Goal: Information Seeking & Learning: Find specific page/section

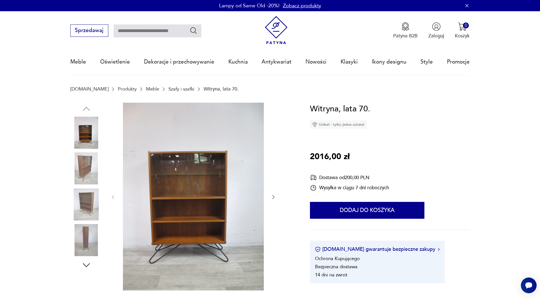
click at [76, 200] on img at bounding box center [86, 205] width 32 height 32
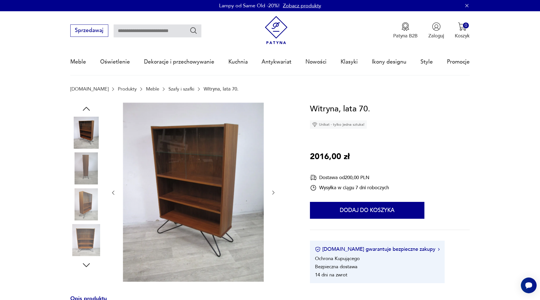
click at [169, 89] on link "Szafy i szafki" at bounding box center [182, 88] width 26 height 5
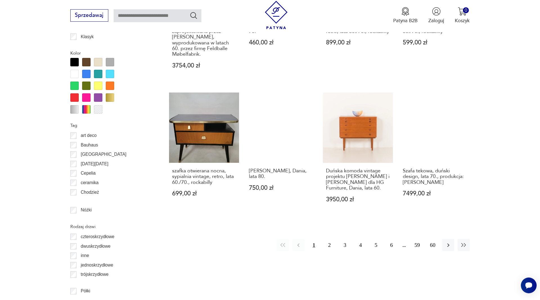
scroll to position [650, 0]
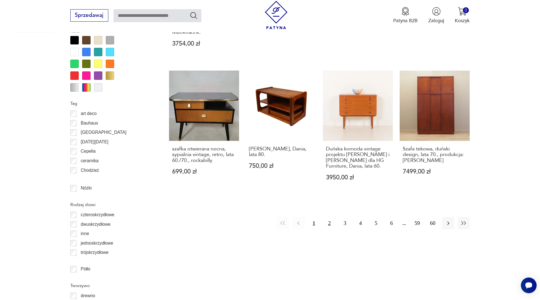
click at [327, 224] on button "2" at bounding box center [330, 223] width 12 height 12
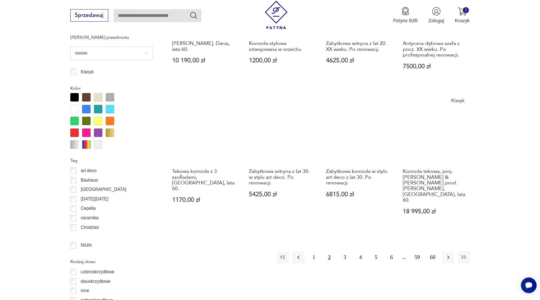
scroll to position [622, 0]
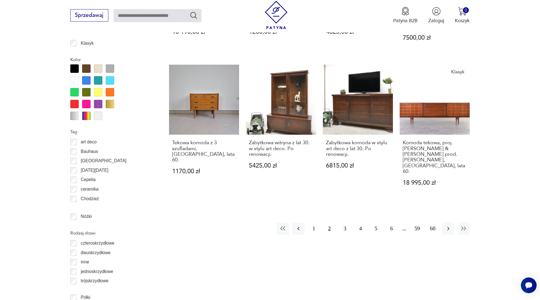
drag, startPoint x: 345, startPoint y: 220, endPoint x: 540, endPoint y: 188, distance: 197.4
click at [346, 223] on button "3" at bounding box center [345, 229] width 12 height 12
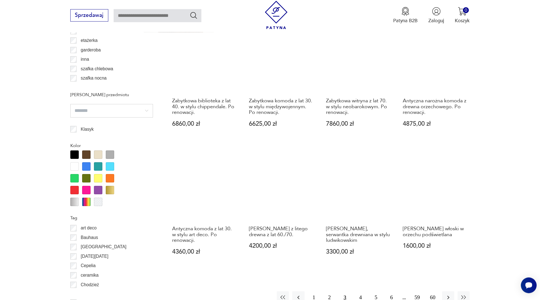
scroll to position [593, 0]
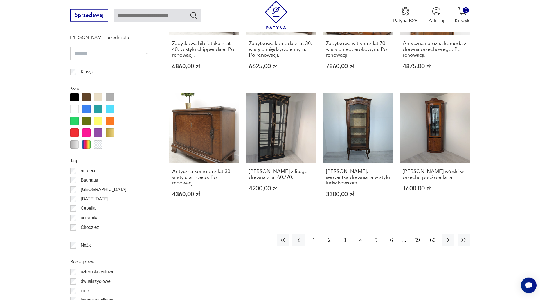
drag, startPoint x: 359, startPoint y: 235, endPoint x: 493, endPoint y: 225, distance: 134.1
click at [360, 235] on button "4" at bounding box center [361, 240] width 12 height 12
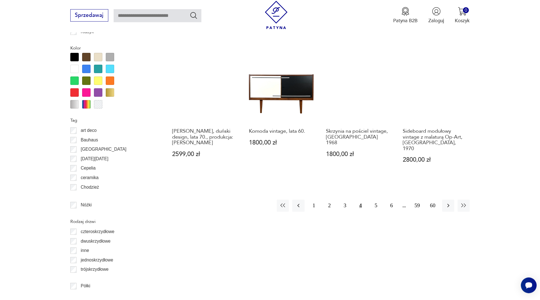
scroll to position [650, 0]
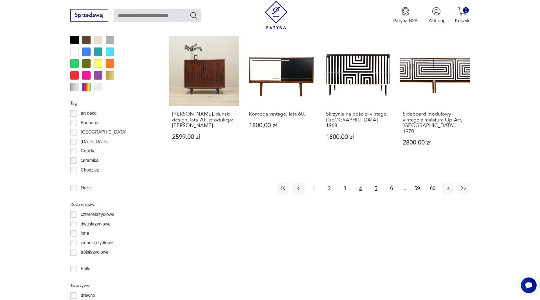
click at [375, 184] on button "5" at bounding box center [376, 189] width 12 height 12
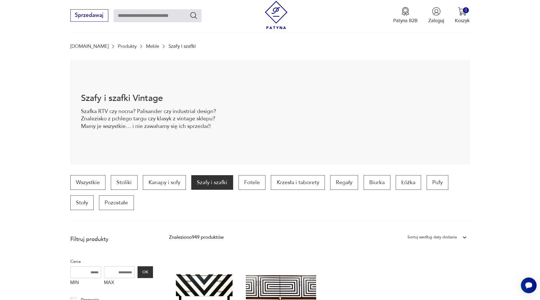
scroll to position [19, 0]
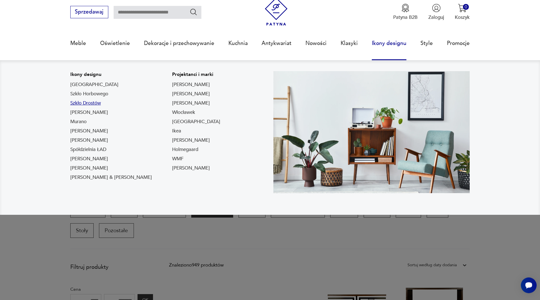
click at [85, 105] on link "Szkło Drostów" at bounding box center [85, 103] width 31 height 7
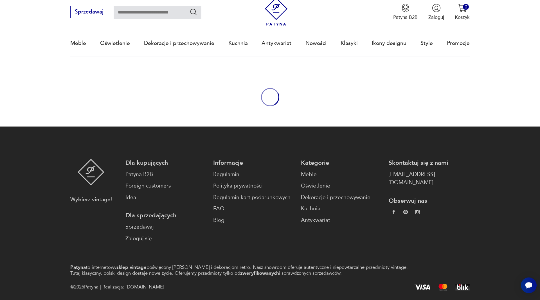
type input "*****"
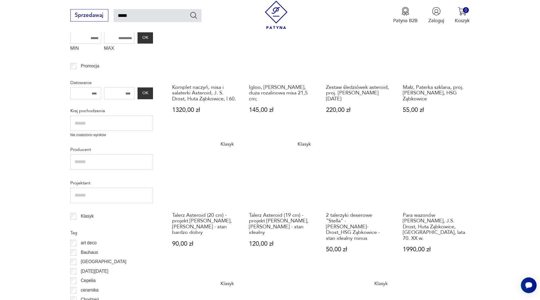
scroll to position [268, 0]
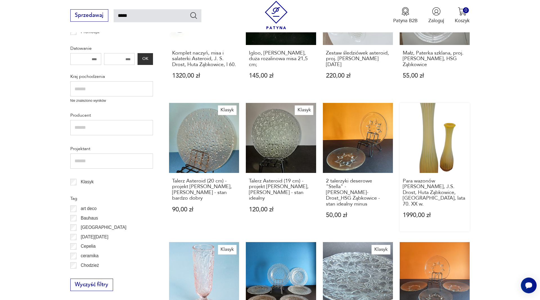
click at [454, 153] on link "Para wazonów [PERSON_NAME], J.S. Drost, Huta Ząbkowice, [GEOGRAPHIC_DATA], lata…" at bounding box center [435, 167] width 70 height 129
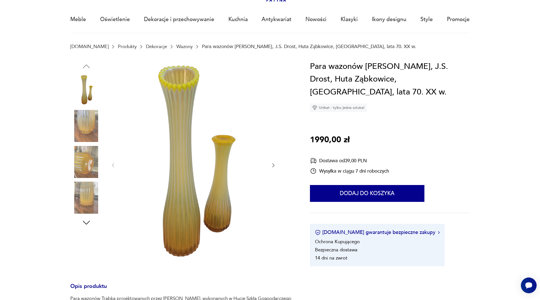
click at [272, 165] on icon "button" at bounding box center [274, 166] width 6 height 6
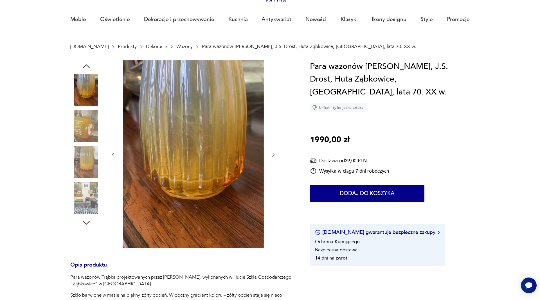
click at [272, 165] on div at bounding box center [193, 154] width 166 height 189
click at [273, 157] on icon "button" at bounding box center [274, 155] width 6 height 6
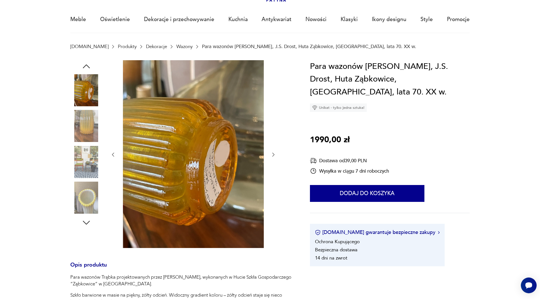
click at [273, 157] on icon "button" at bounding box center [274, 155] width 6 height 6
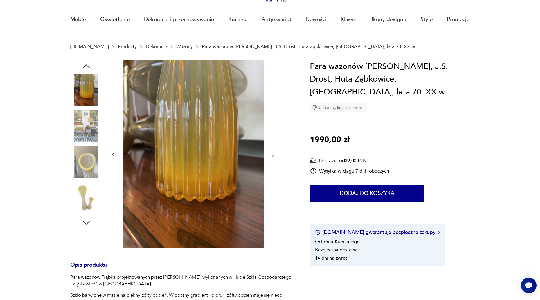
click at [273, 157] on icon "button" at bounding box center [274, 155] width 6 height 6
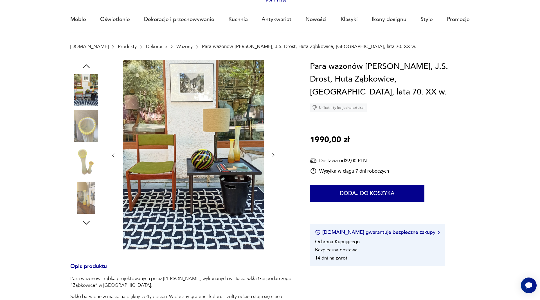
click at [273, 157] on icon "button" at bounding box center [274, 156] width 6 height 6
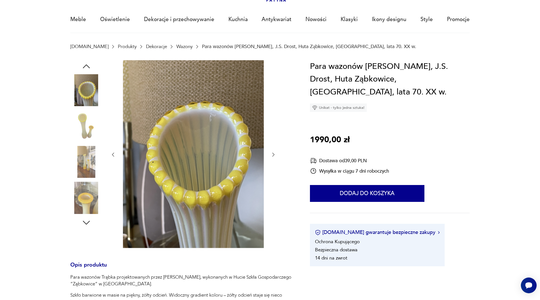
click at [273, 157] on icon "button" at bounding box center [274, 155] width 6 height 6
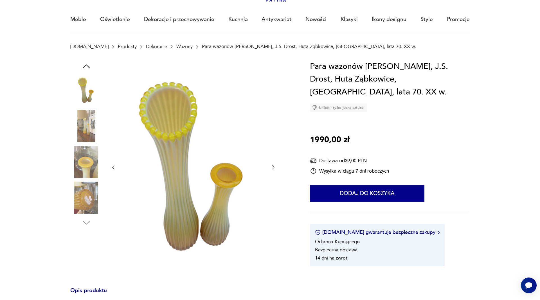
click at [273, 157] on div at bounding box center [193, 167] width 166 height 215
type input "*****"
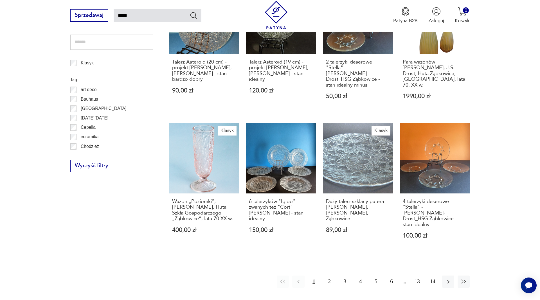
scroll to position [502, 0]
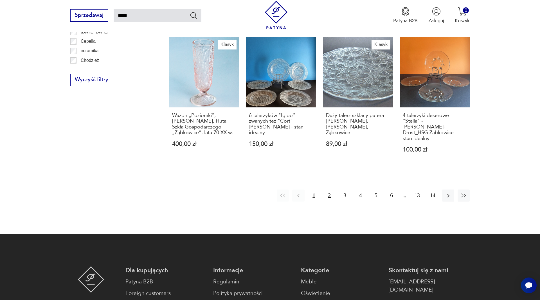
click at [331, 190] on button "2" at bounding box center [330, 196] width 12 height 12
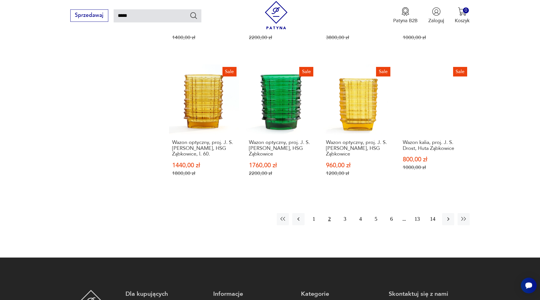
scroll to position [492, 0]
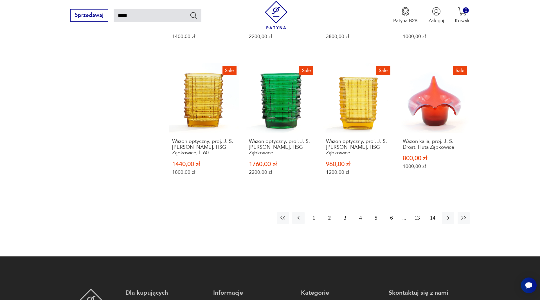
click at [343, 215] on button "3" at bounding box center [345, 218] width 12 height 12
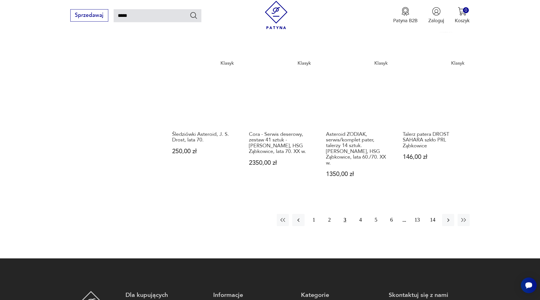
scroll to position [492, 0]
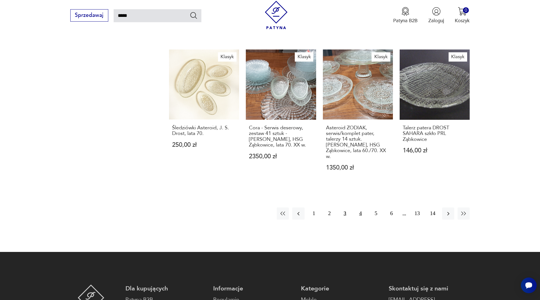
click at [359, 208] on button "4" at bounding box center [361, 214] width 12 height 12
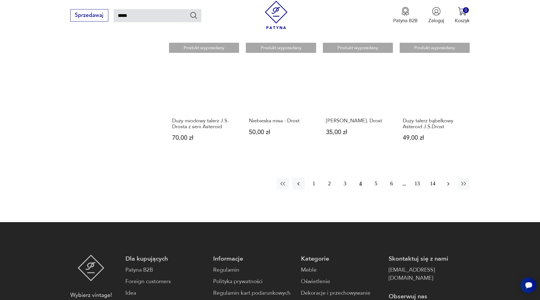
scroll to position [492, 0]
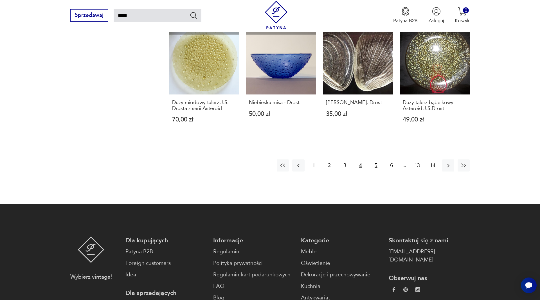
drag, startPoint x: 379, startPoint y: 168, endPoint x: 535, endPoint y: 162, distance: 156.0
click at [379, 168] on button "5" at bounding box center [376, 166] width 12 height 12
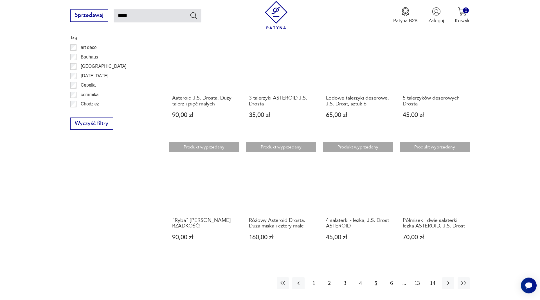
scroll to position [377, 0]
